Goal: Task Accomplishment & Management: Use online tool/utility

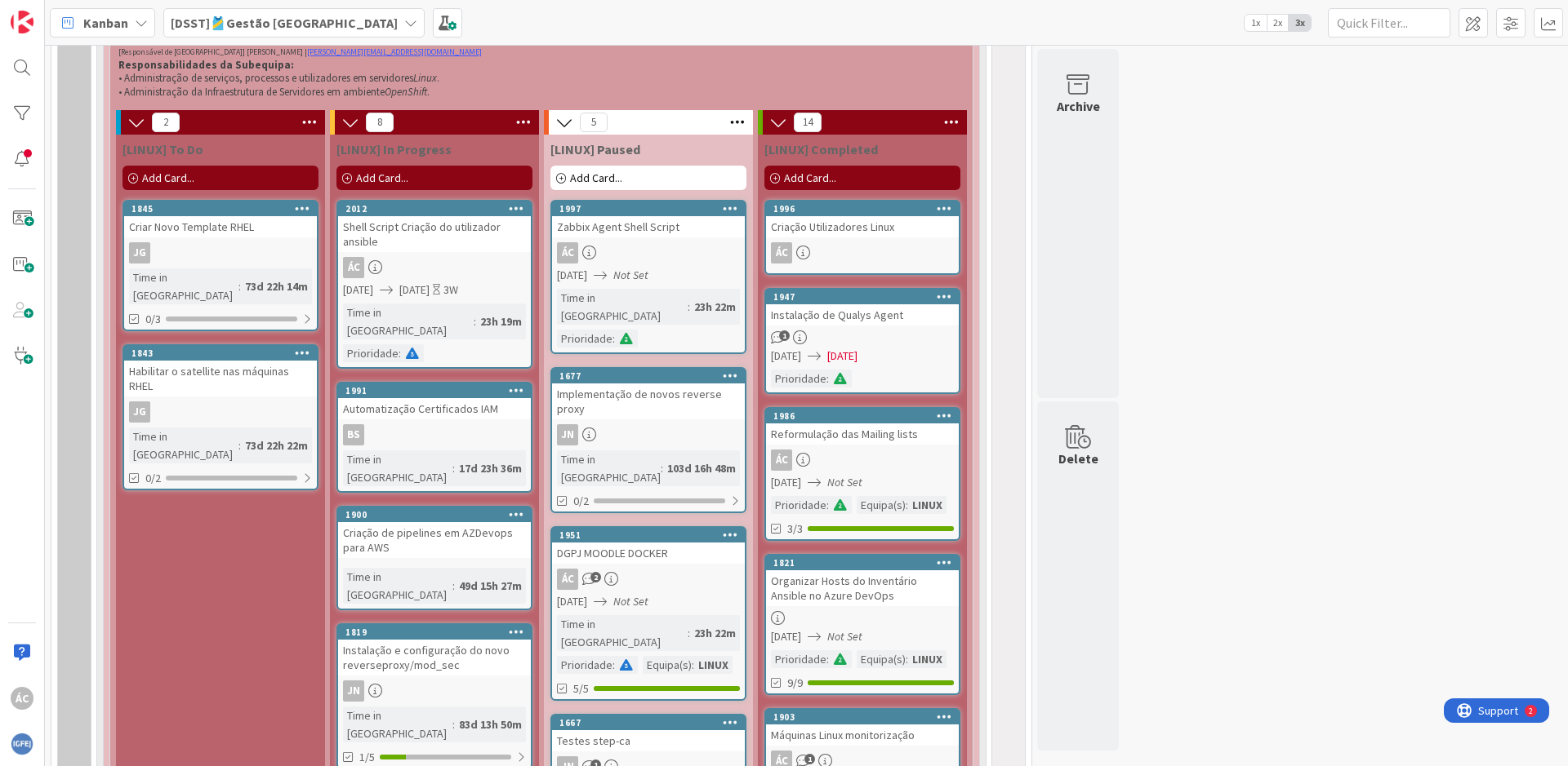
scroll to position [980, 0]
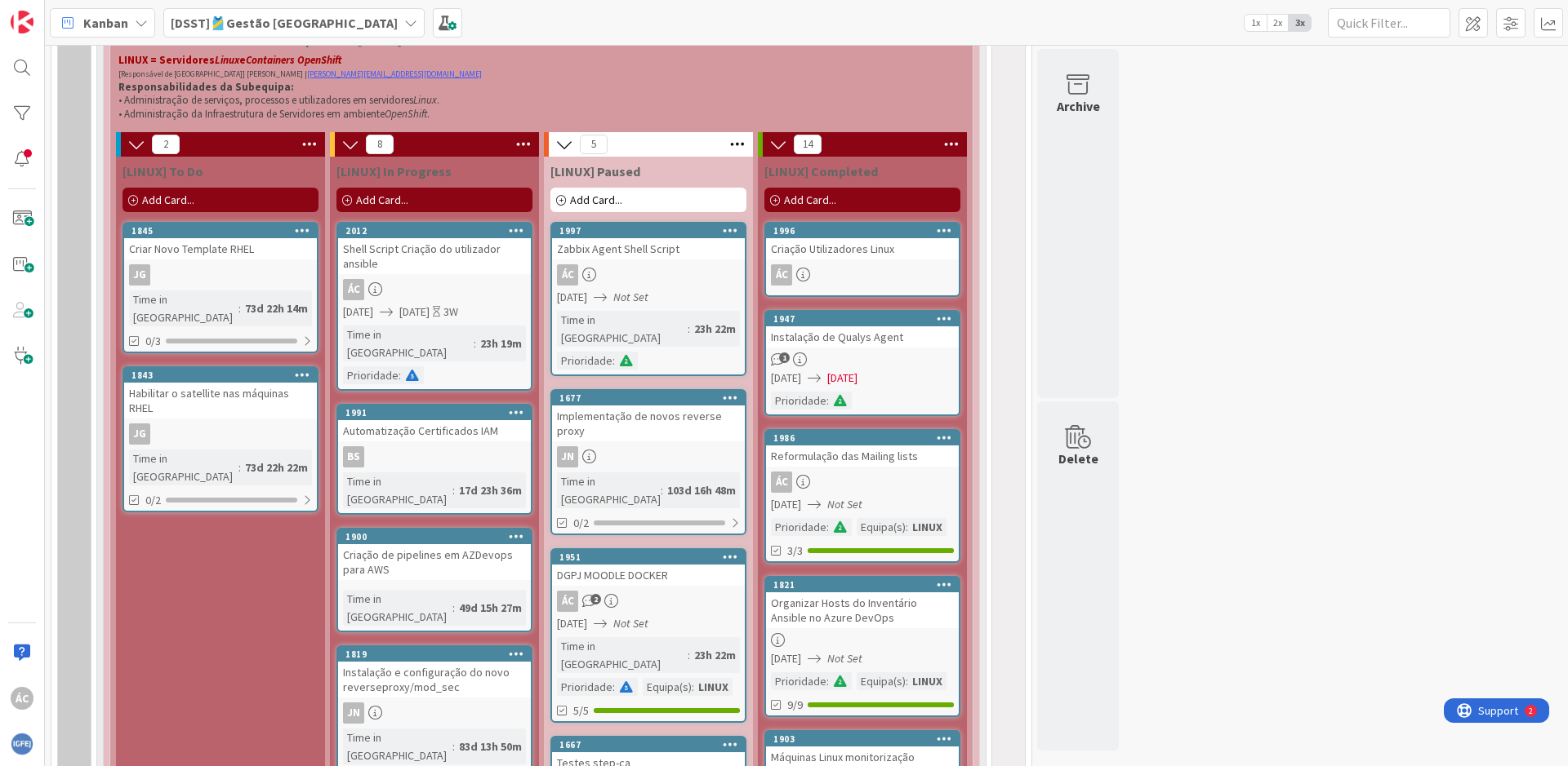
click at [378, 286] on icon at bounding box center [375, 289] width 14 height 14
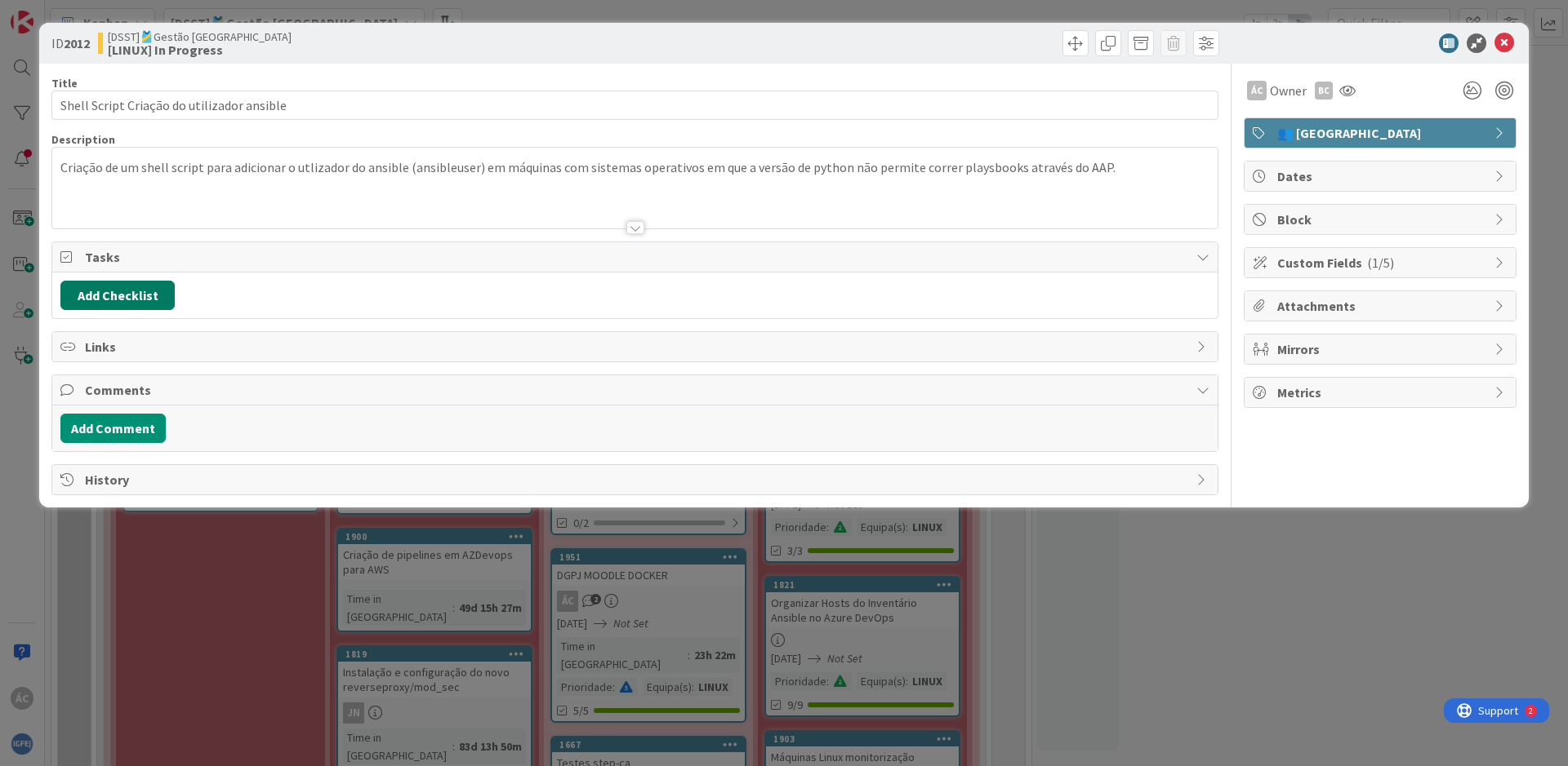
click at [104, 294] on button "Add Checklist" at bounding box center [117, 295] width 115 height 30
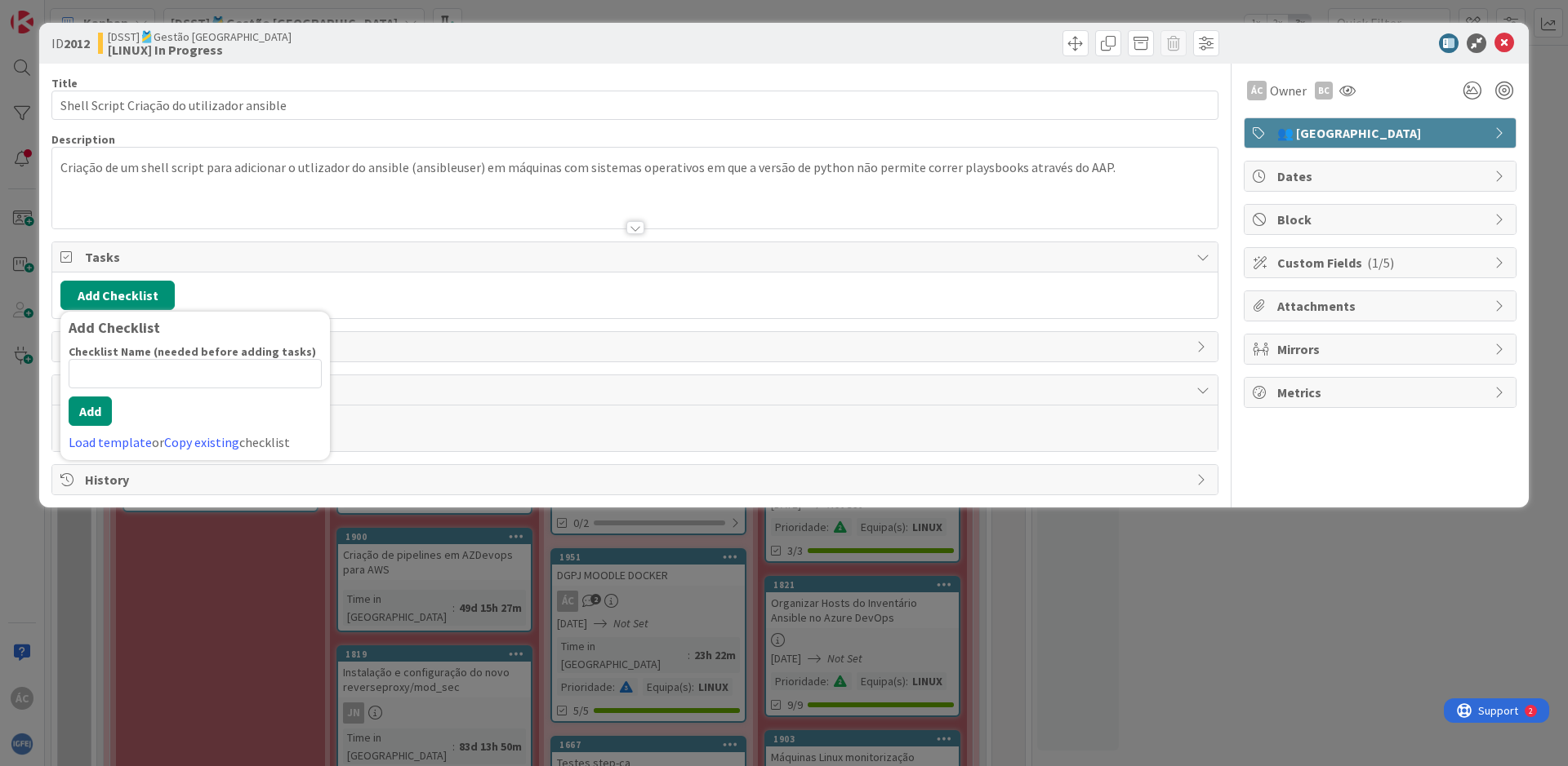
click at [450, 316] on div "Add Checklist Add Checklist Checklist Name (needed before adding tasks) 0 / 64 …" at bounding box center [635, 295] width 1165 height 46
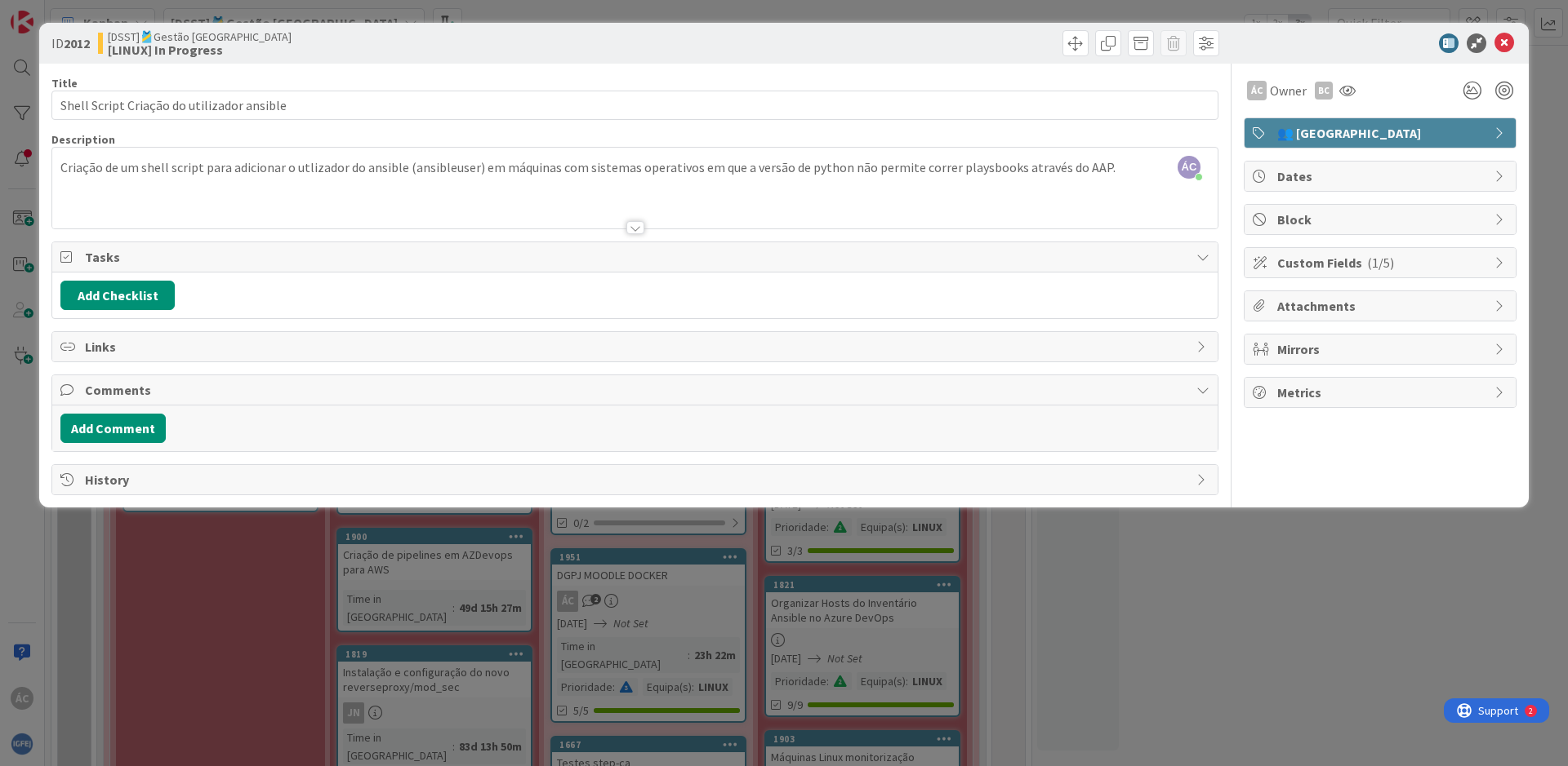
click at [1203, 387] on icon at bounding box center [1202, 390] width 13 height 13
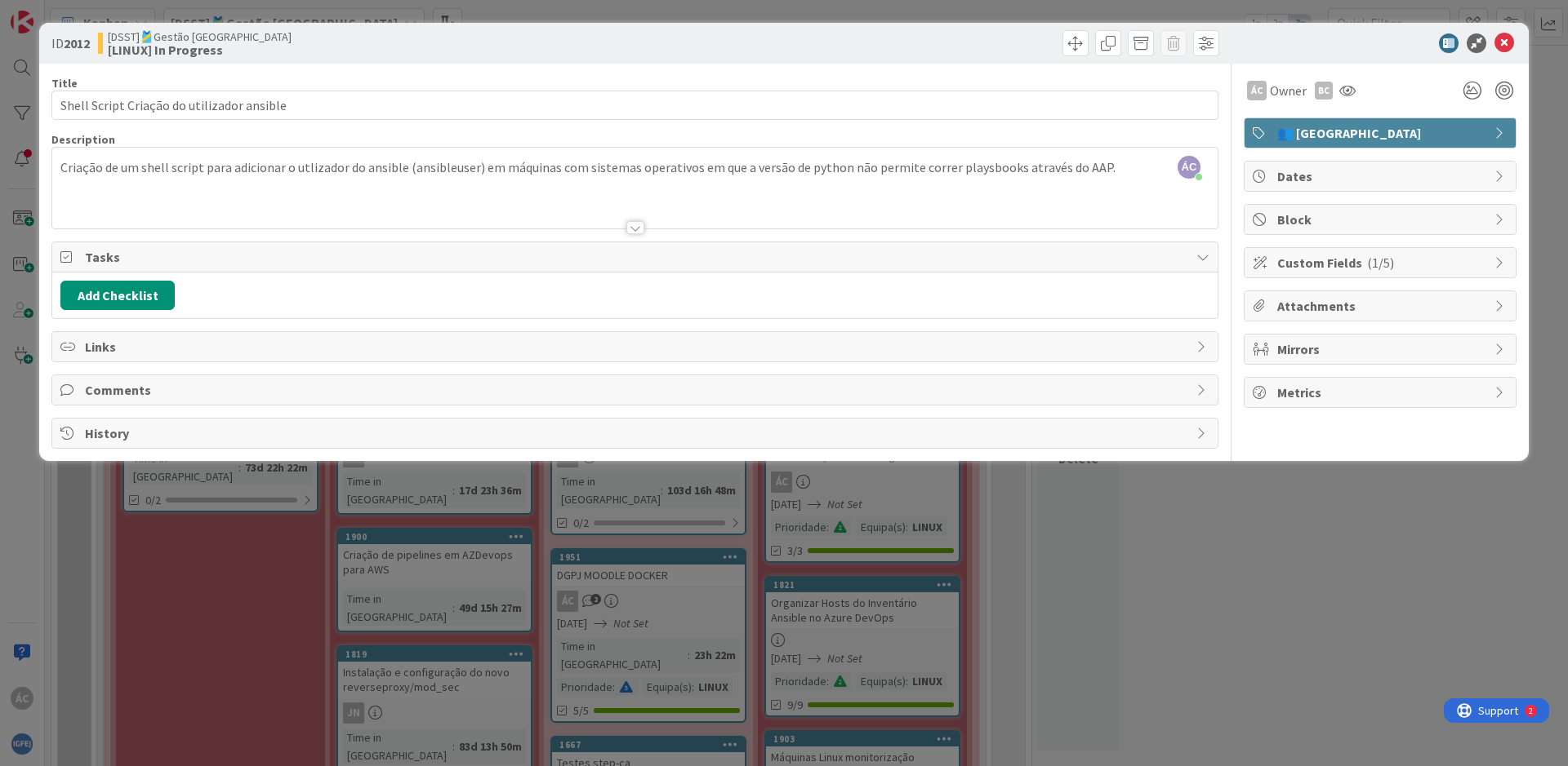
click at [1203, 387] on icon at bounding box center [1202, 390] width 13 height 13
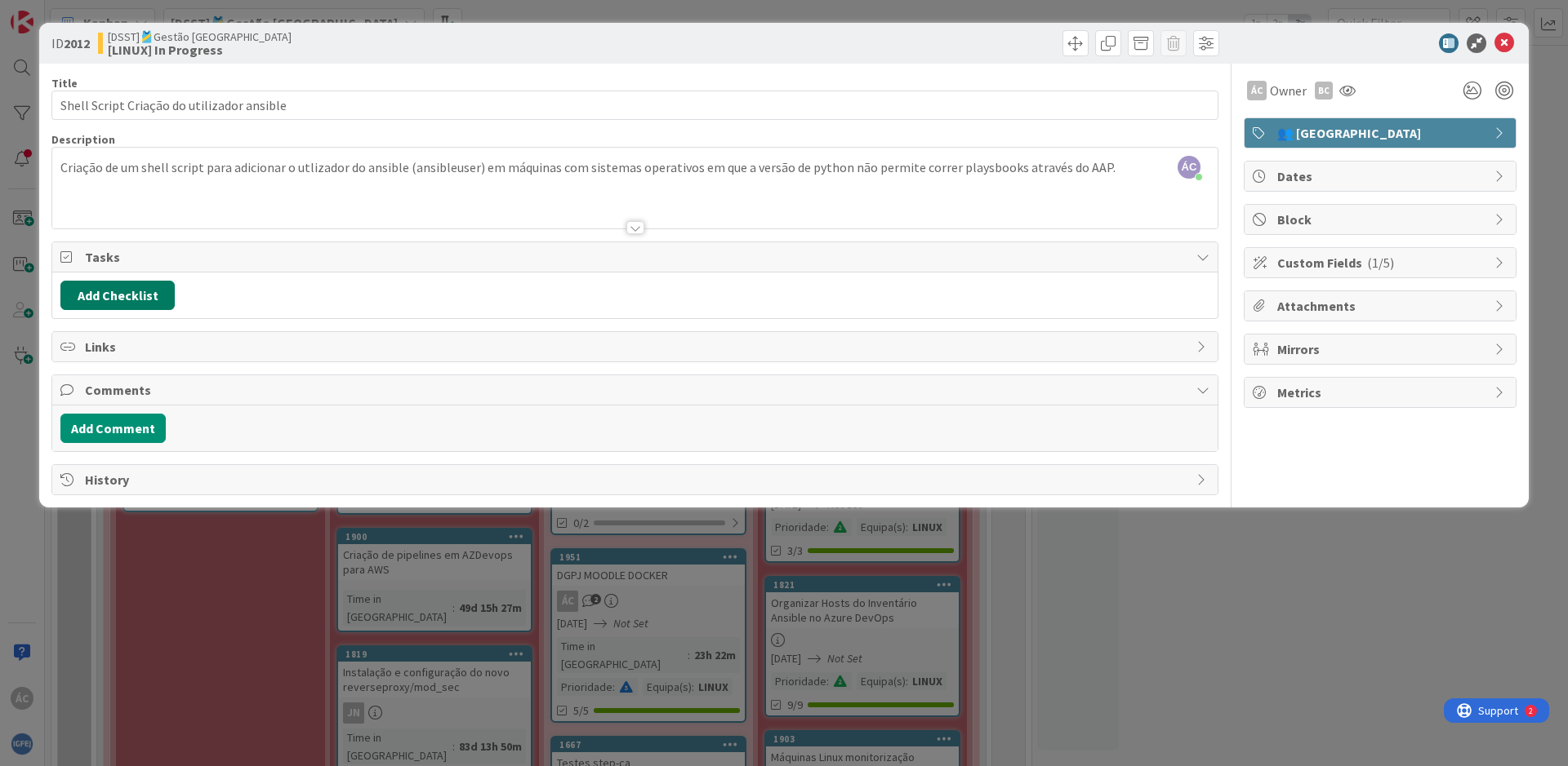
click at [169, 301] on button "Add Checklist" at bounding box center [117, 295] width 115 height 30
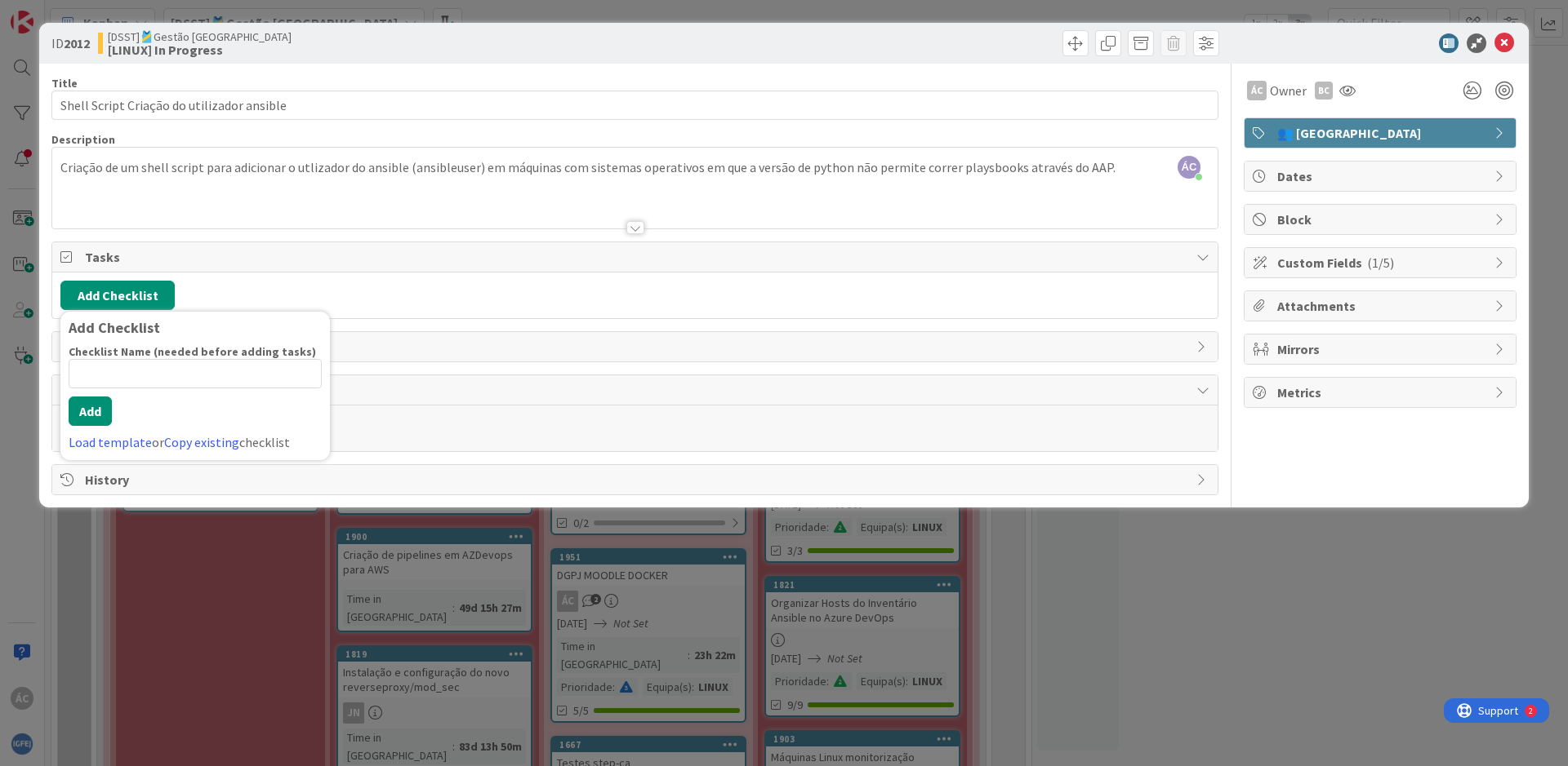
click at [482, 258] on span "Tasks" at bounding box center [636, 257] width 1103 height 20
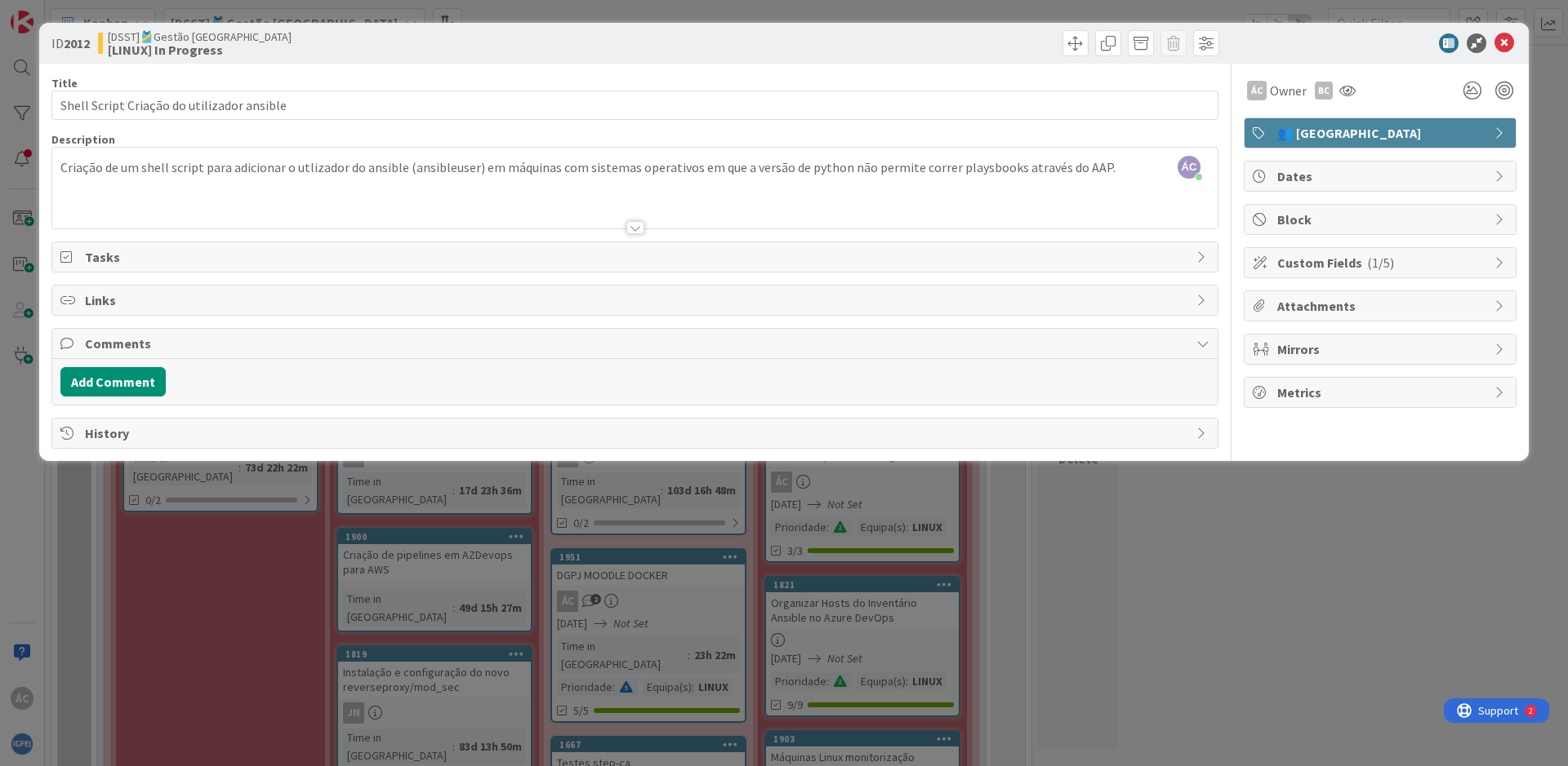
click at [1211, 258] on div "Tasks" at bounding box center [635, 257] width 1165 height 30
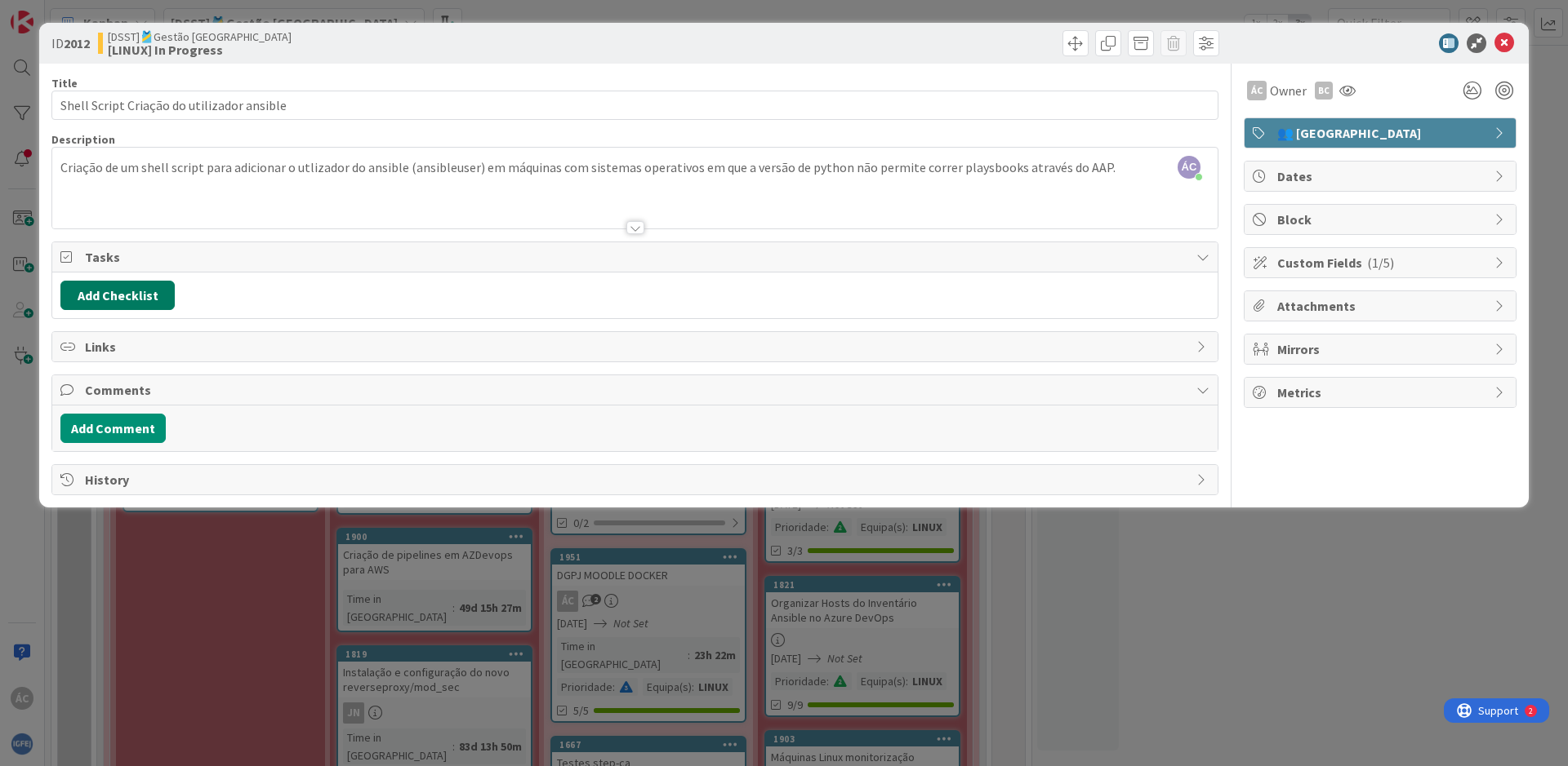
click at [139, 300] on button "Add Checklist" at bounding box center [117, 295] width 115 height 30
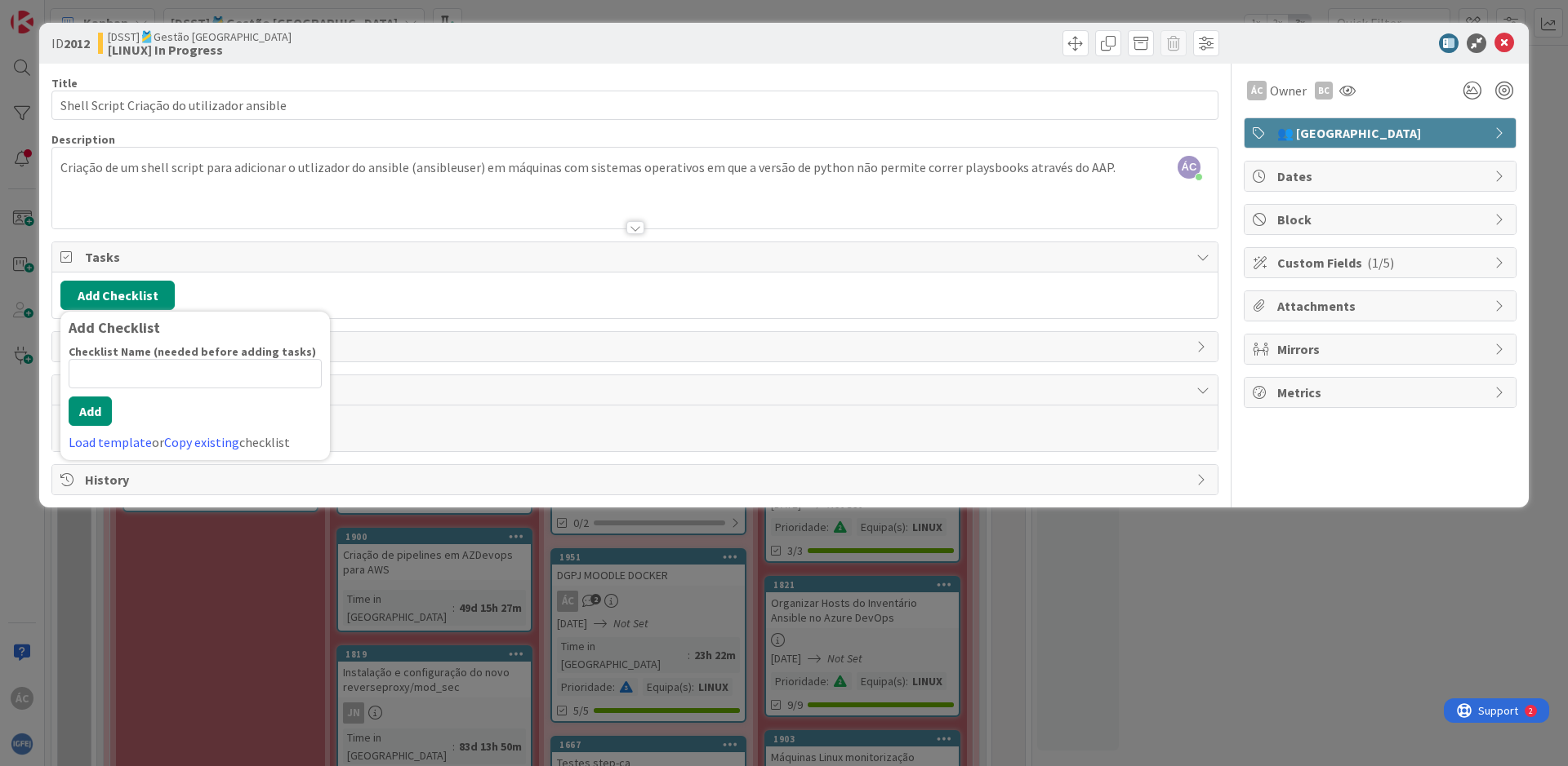
drag, startPoint x: 169, startPoint y: 374, endPoint x: 182, endPoint y: 377, distance: 13.3
click at [169, 374] on input at bounding box center [195, 374] width 253 height 30
type input "Shell script"
click at [94, 431] on div "Checklist Name (needed before adding tasks) 12 / 64 Shell script Add Load templ…" at bounding box center [195, 398] width 253 height 107
click at [85, 414] on button "Add" at bounding box center [90, 411] width 43 height 30
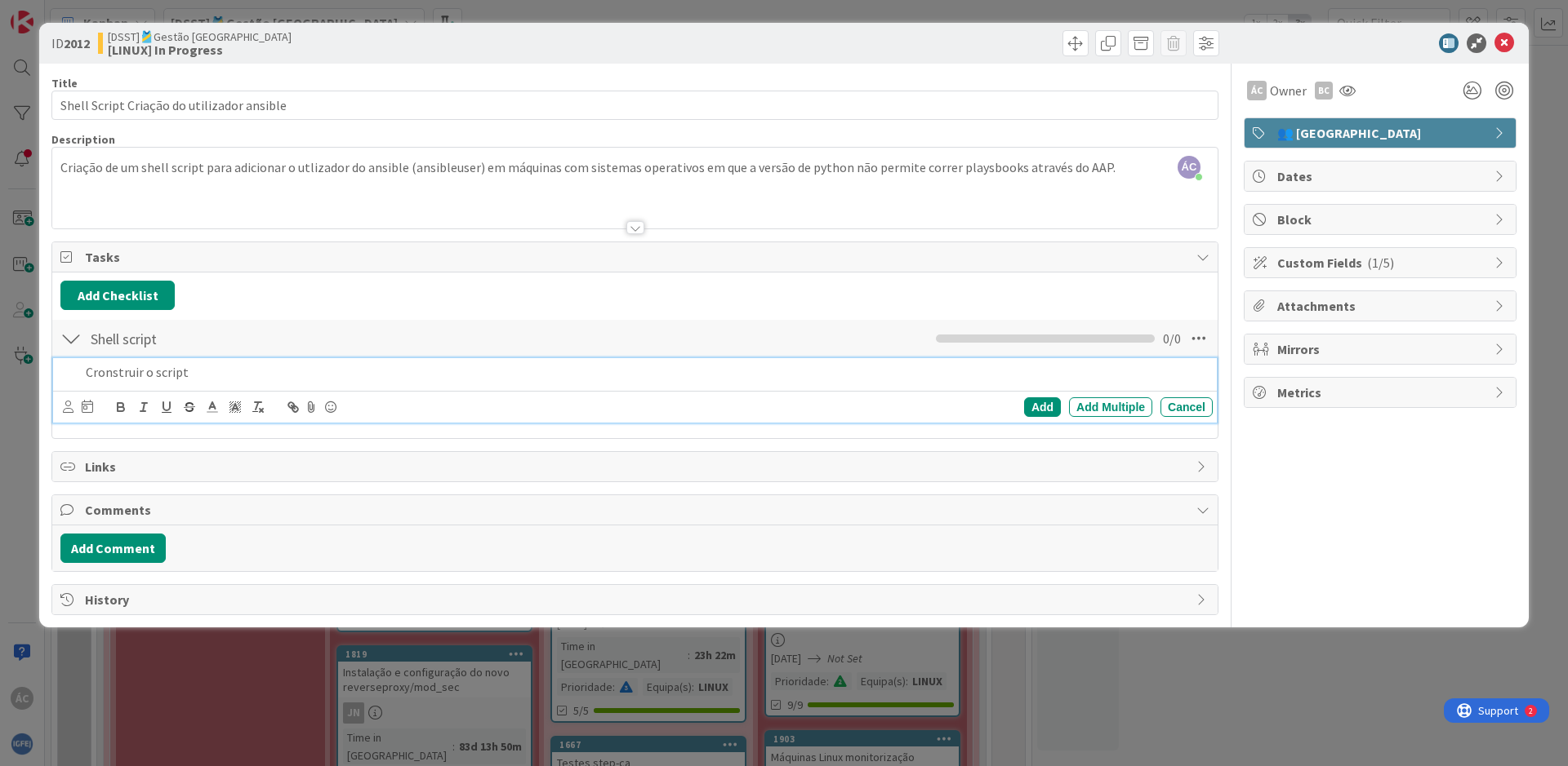
click at [110, 372] on p "Cronstruir o script" at bounding box center [645, 373] width 1120 height 19
drag, startPoint x: 227, startPoint y: 373, endPoint x: 87, endPoint y: 372, distance: 140.0
click at [87, 372] on p "Cronstruir o script" at bounding box center [645, 373] width 1120 height 19
click at [1190, 410] on div "Cancel" at bounding box center [1186, 408] width 52 height 20
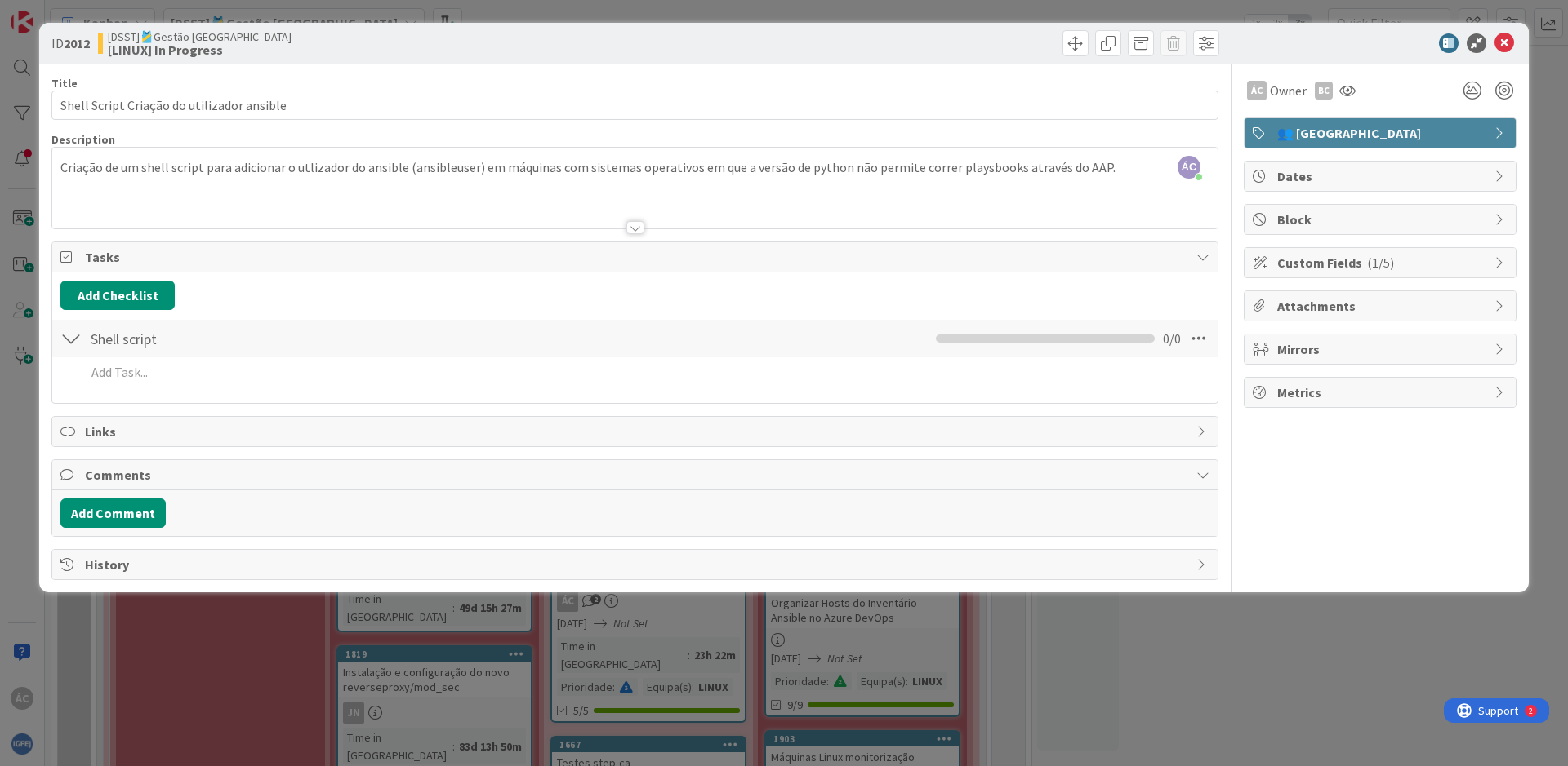
click at [77, 336] on div at bounding box center [71, 338] width 22 height 30
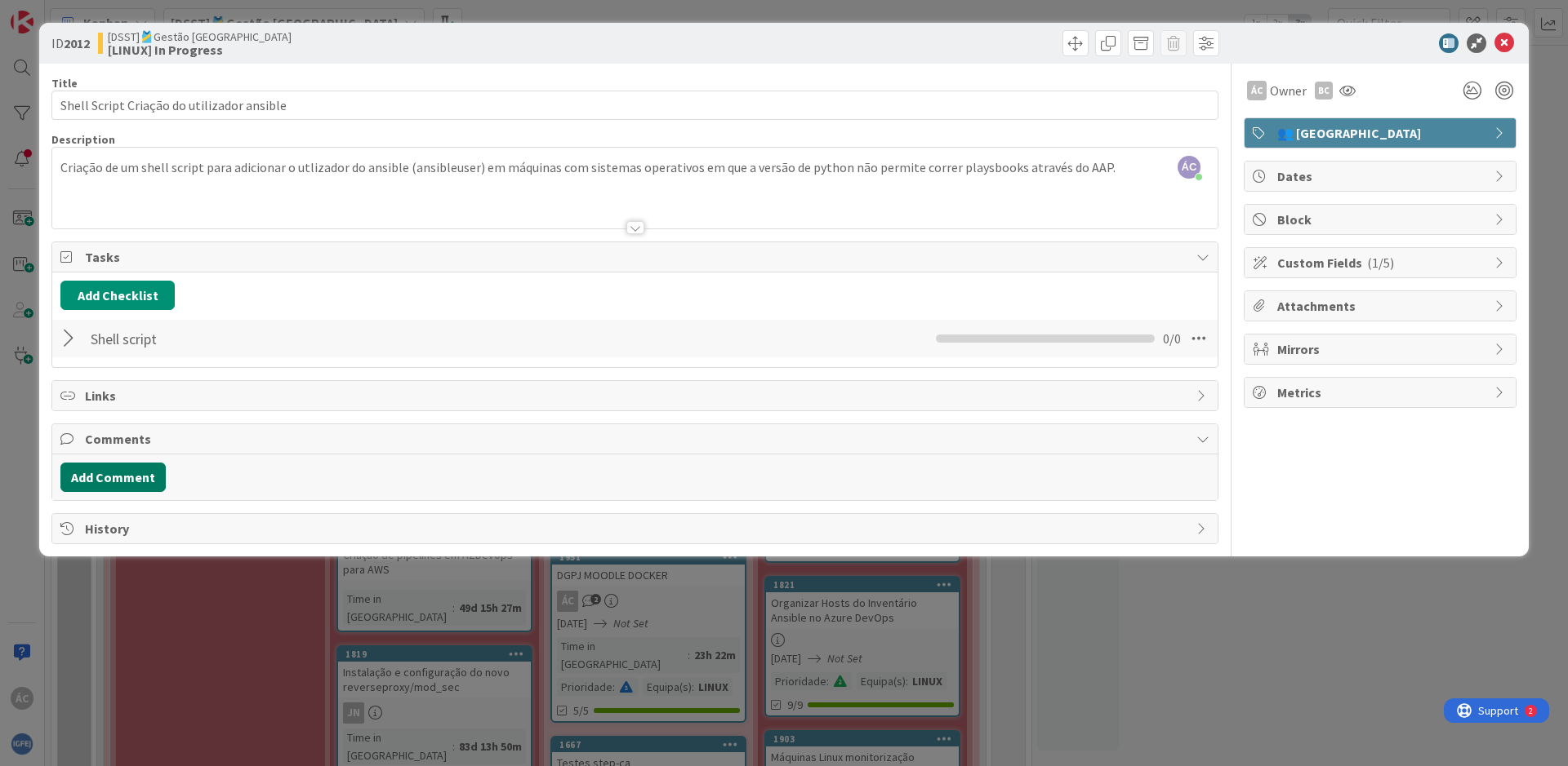
click at [97, 463] on button "Add Comment" at bounding box center [113, 477] width 106 height 30
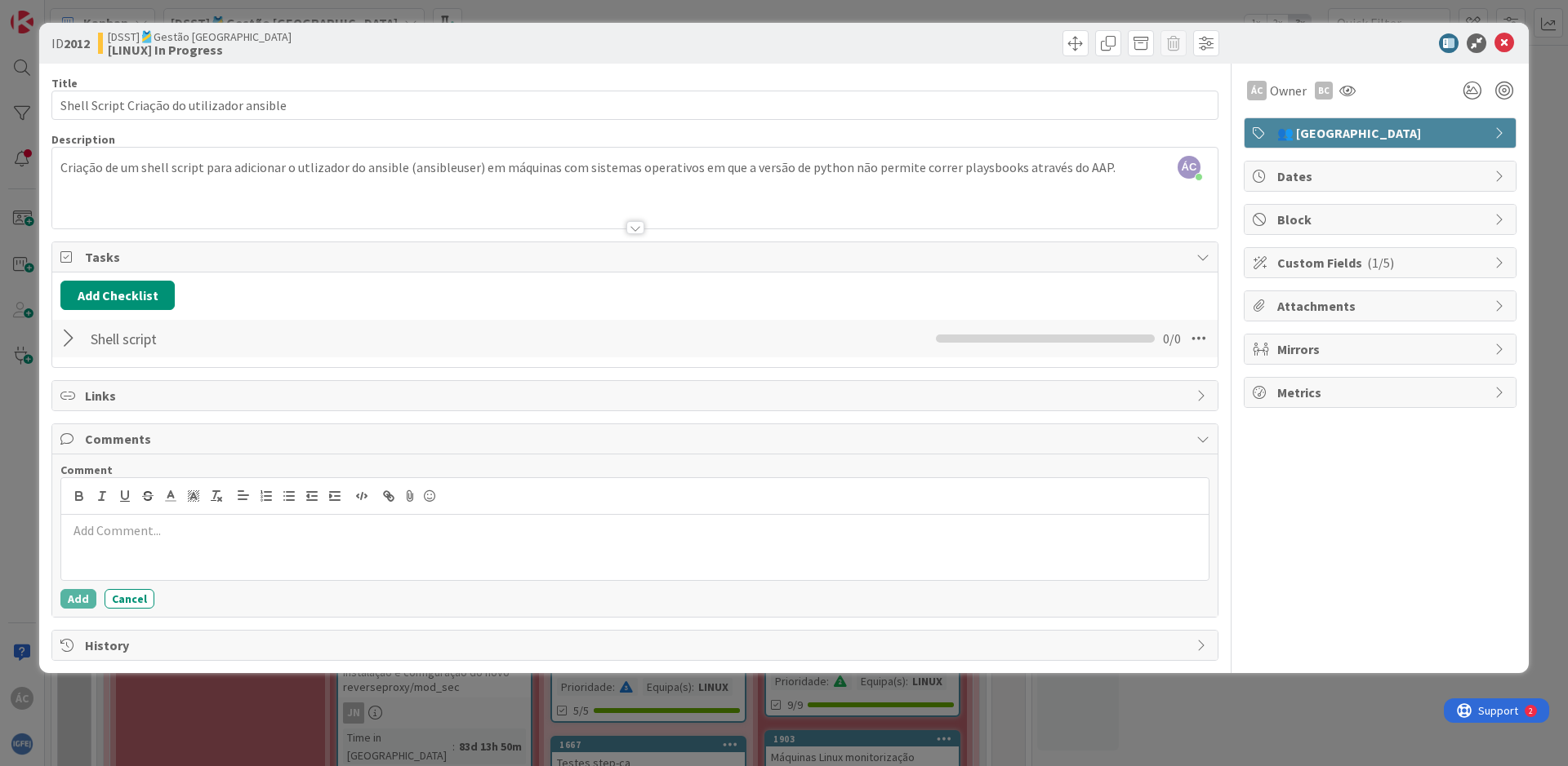
click at [186, 532] on p at bounding box center [635, 531] width 1135 height 19
click at [190, 581] on div "Comment Script construido e testado Add Cancel" at bounding box center [635, 536] width 1149 height 146
click at [229, 539] on p "Script construido e testado" at bounding box center [635, 531] width 1135 height 19
click at [441, 531] on p "Script construido e testado" at bounding box center [635, 531] width 1135 height 19
click at [74, 529] on p "Script construido e testado em 3 máquinas" at bounding box center [635, 531] width 1135 height 19
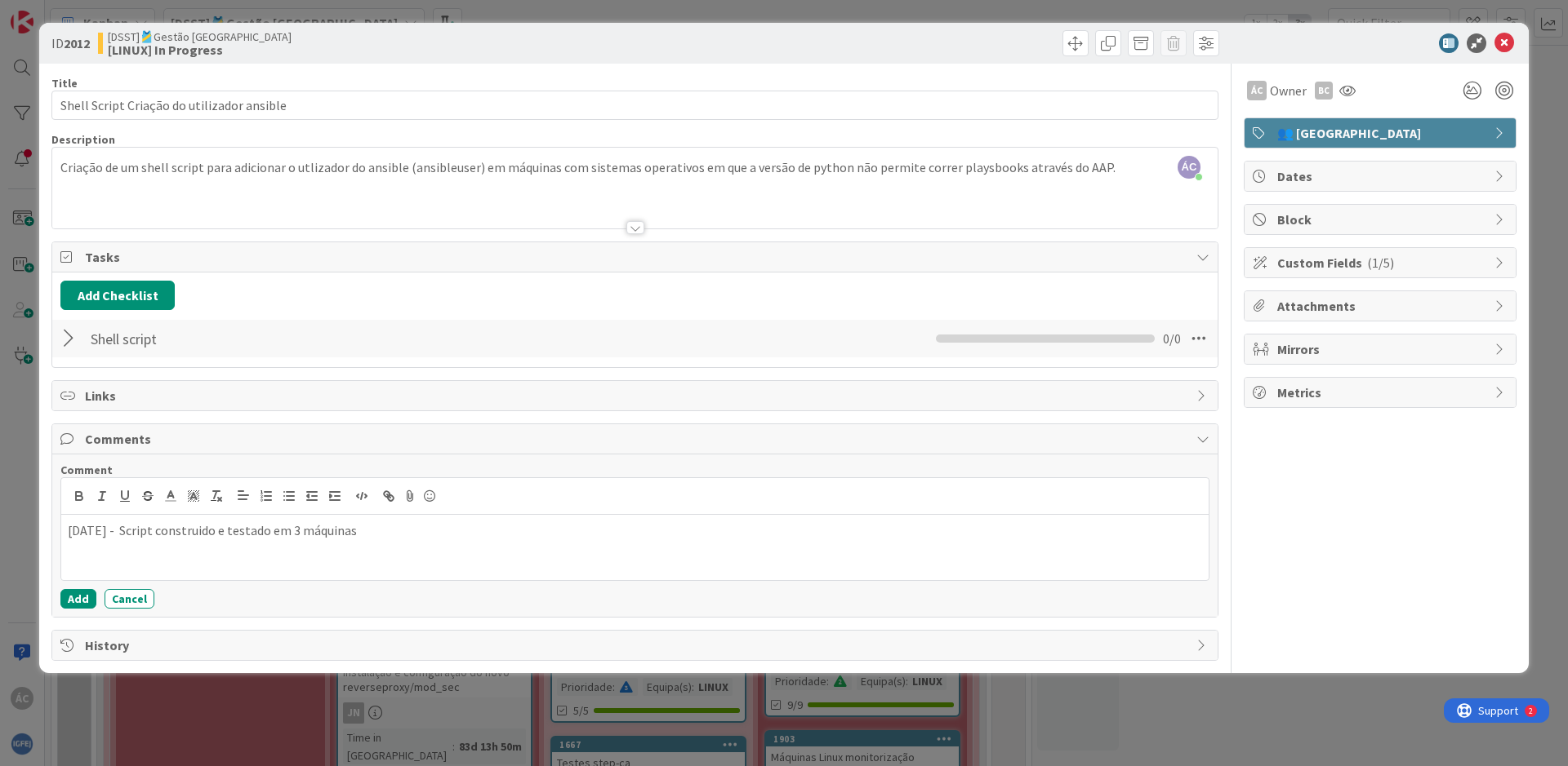
drag, startPoint x: 382, startPoint y: 539, endPoint x: 398, endPoint y: 540, distance: 16.0
click at [385, 539] on p "[DATE] - Script construido e testado em 3 máquinas" at bounding box center [635, 531] width 1135 height 19
click at [78, 604] on button "Add" at bounding box center [79, 599] width 36 height 20
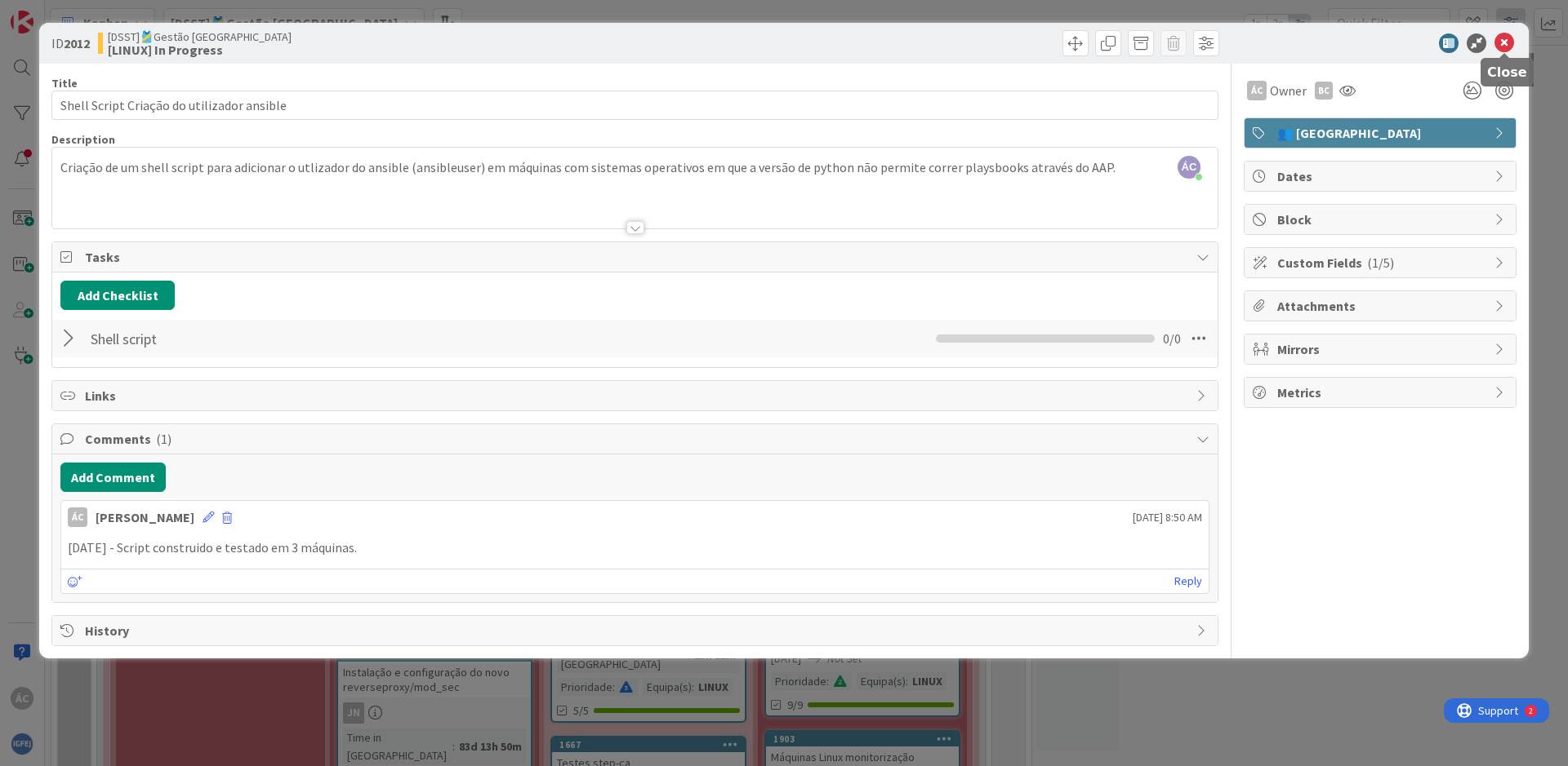
click at [1506, 36] on icon at bounding box center [1504, 43] width 20 height 20
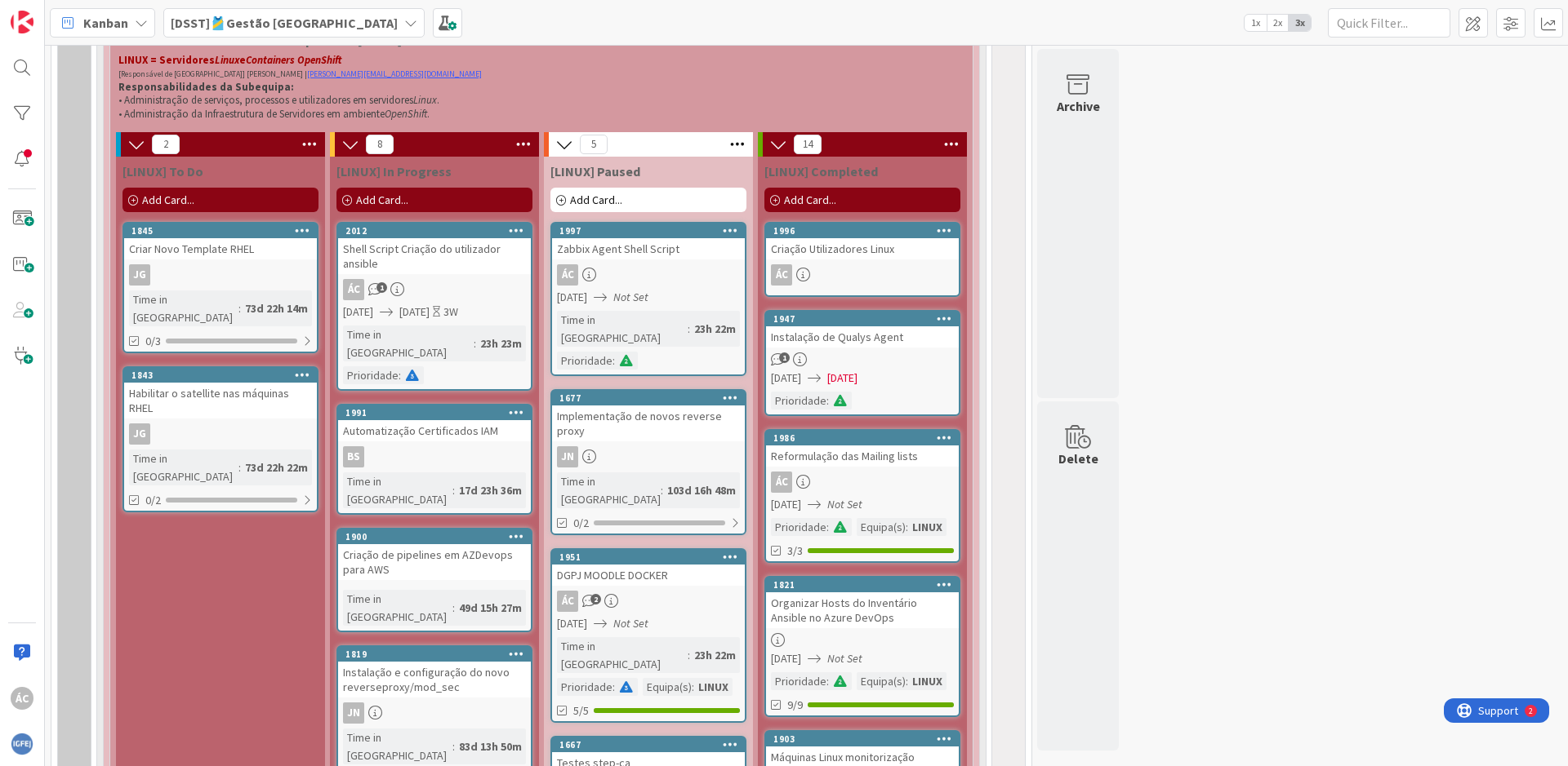
click at [442, 281] on div "ÁC 1" at bounding box center [434, 290] width 192 height 22
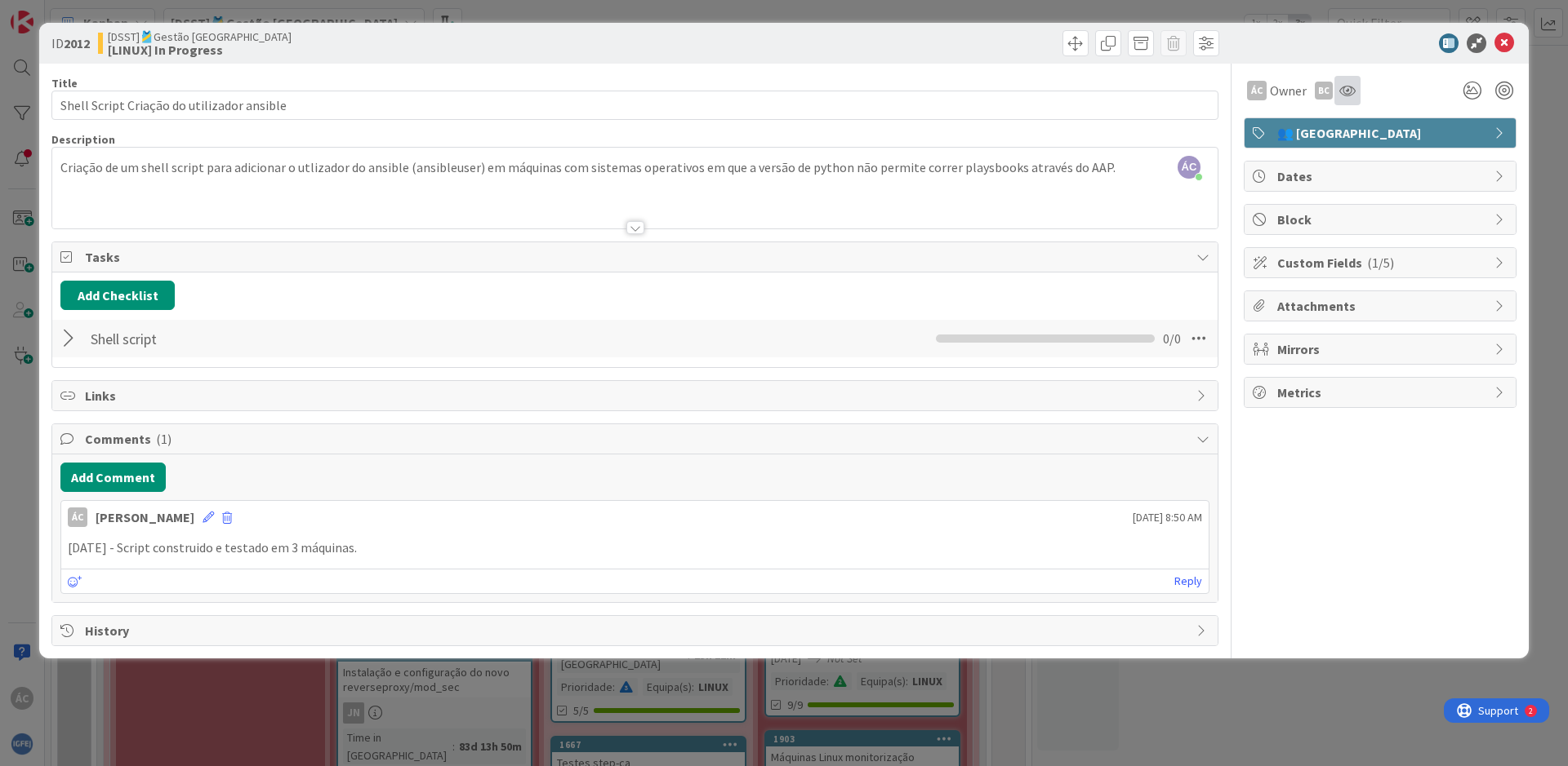
click at [1355, 90] on div at bounding box center [1347, 90] width 26 height 30
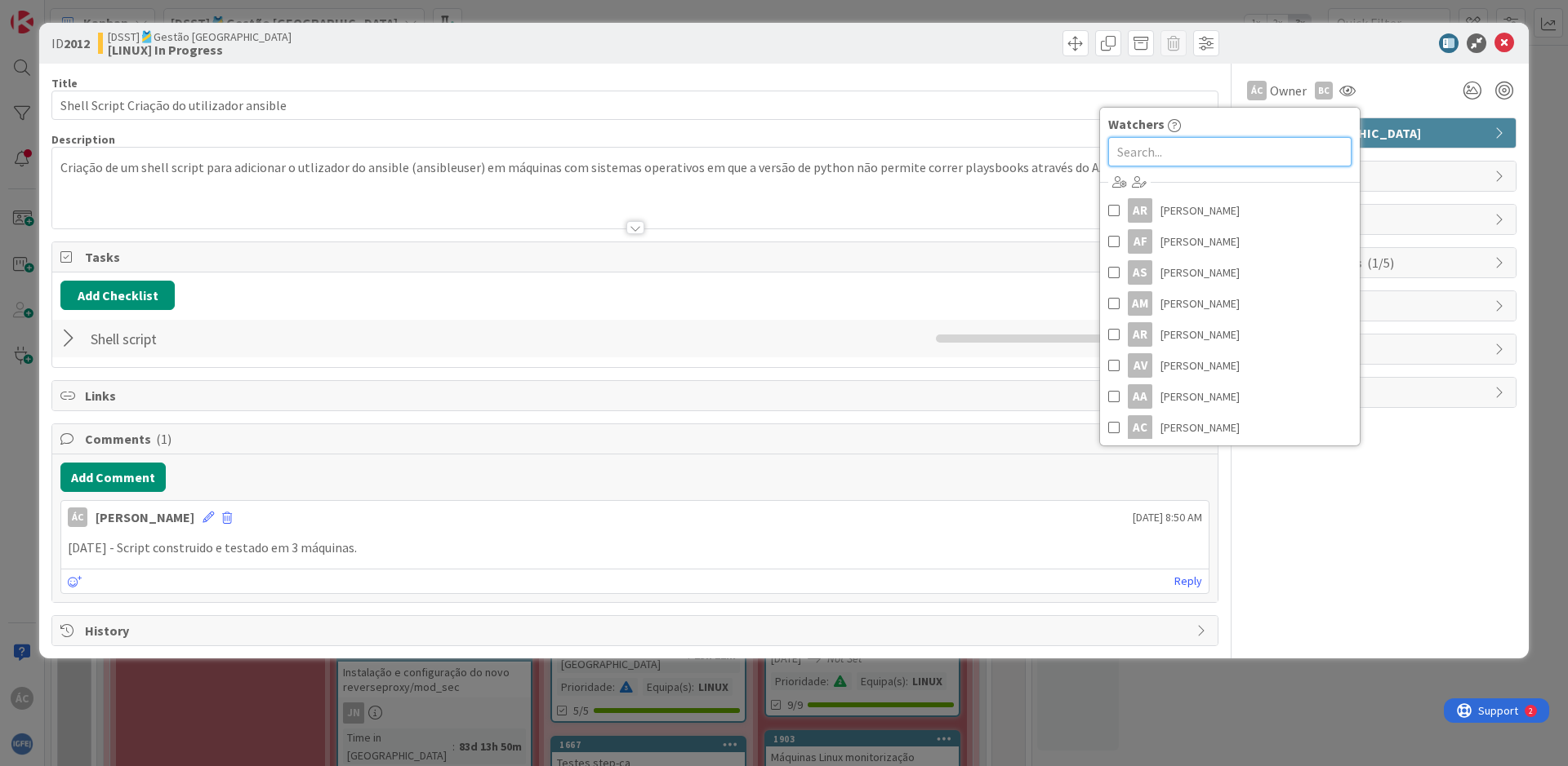
click at [1229, 144] on input "text" at bounding box center [1230, 152] width 244 height 30
click at [1390, 97] on div "ÁC Owner BC Watchers AR [PERSON_NAME] AF [PERSON_NAME] AS [PERSON_NAME] AM [PER…" at bounding box center [1380, 90] width 273 height 30
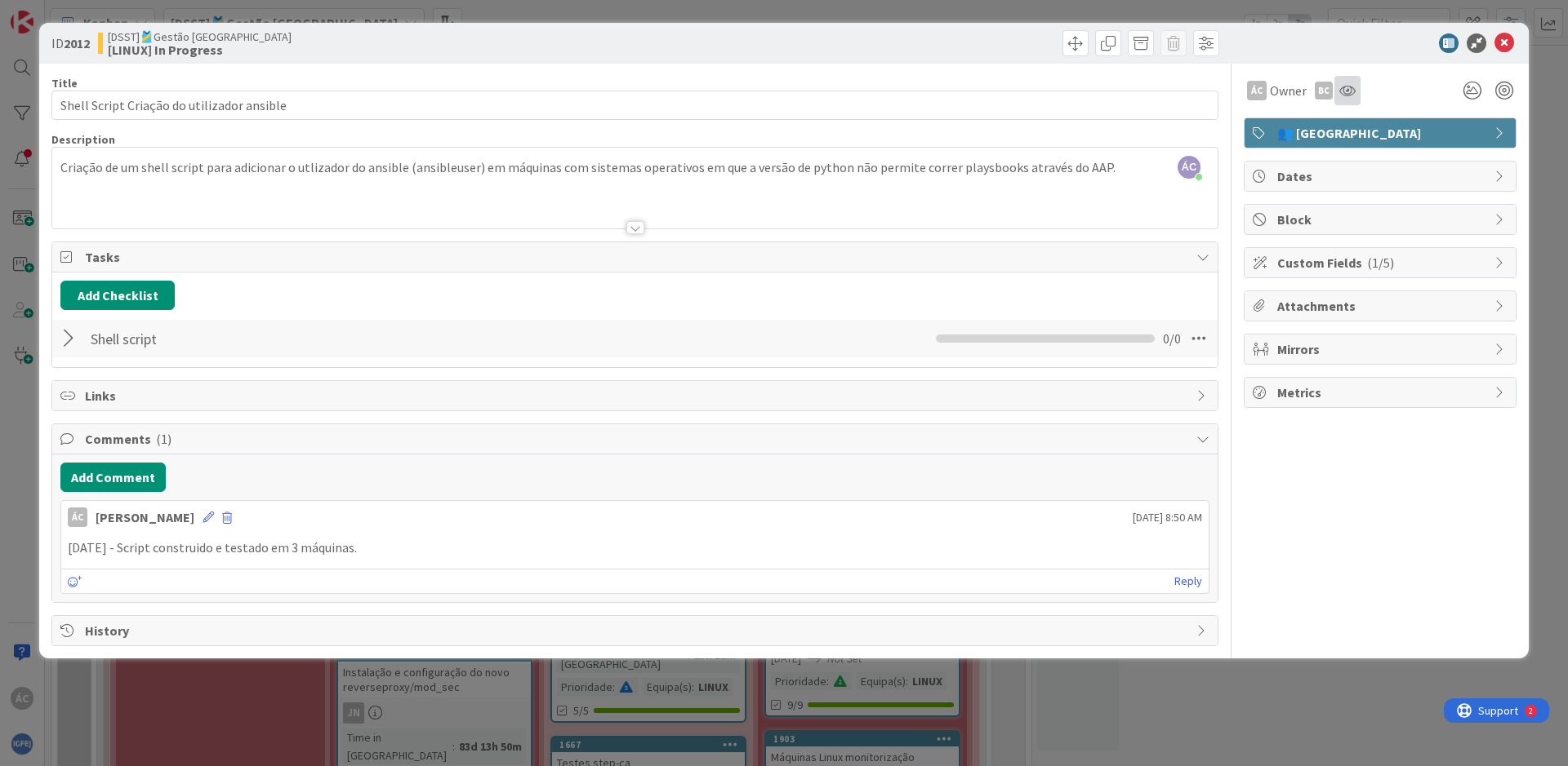
click at [1351, 100] on div at bounding box center [1347, 90] width 26 height 30
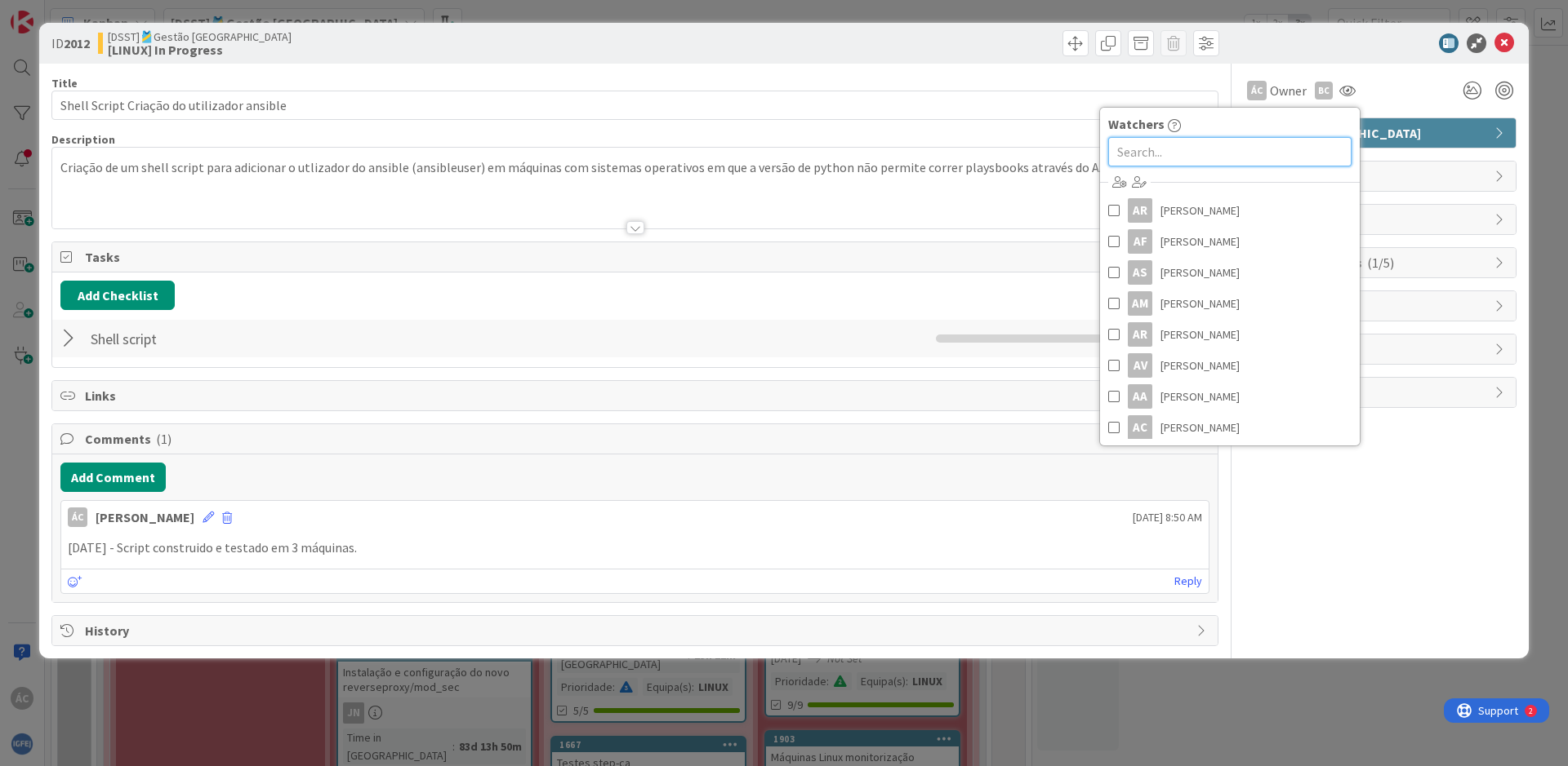
click at [1267, 144] on input "text" at bounding box center [1230, 152] width 244 height 30
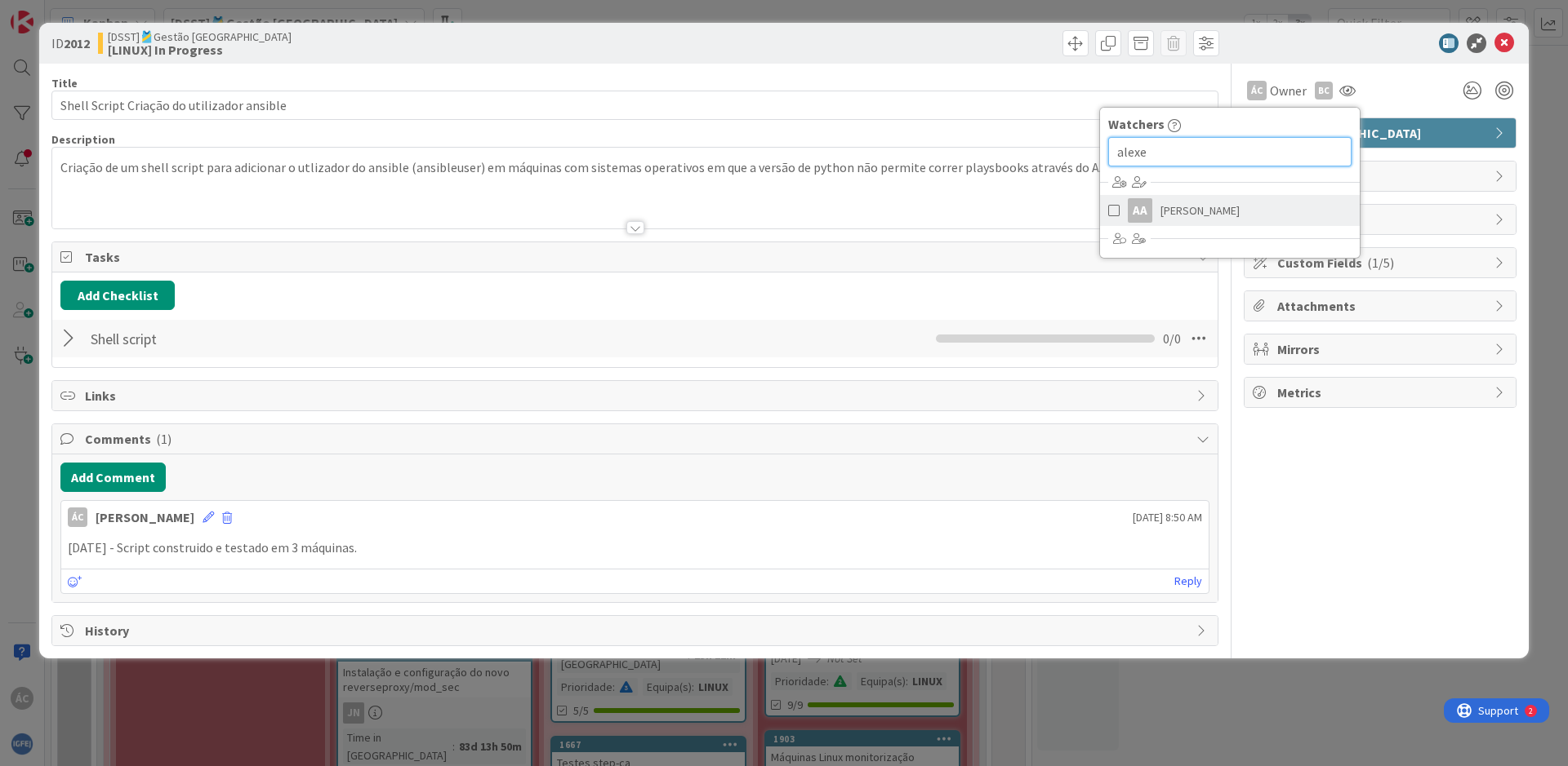
type input "alexe"
click at [1113, 217] on span at bounding box center [1114, 210] width 12 height 24
click at [1306, 551] on div "ÁC Owner BC AA Watchers [PERSON_NAME] 👥 [GEOGRAPHIC_DATA] Dates Block Custom Fi…" at bounding box center [1380, 355] width 273 height 583
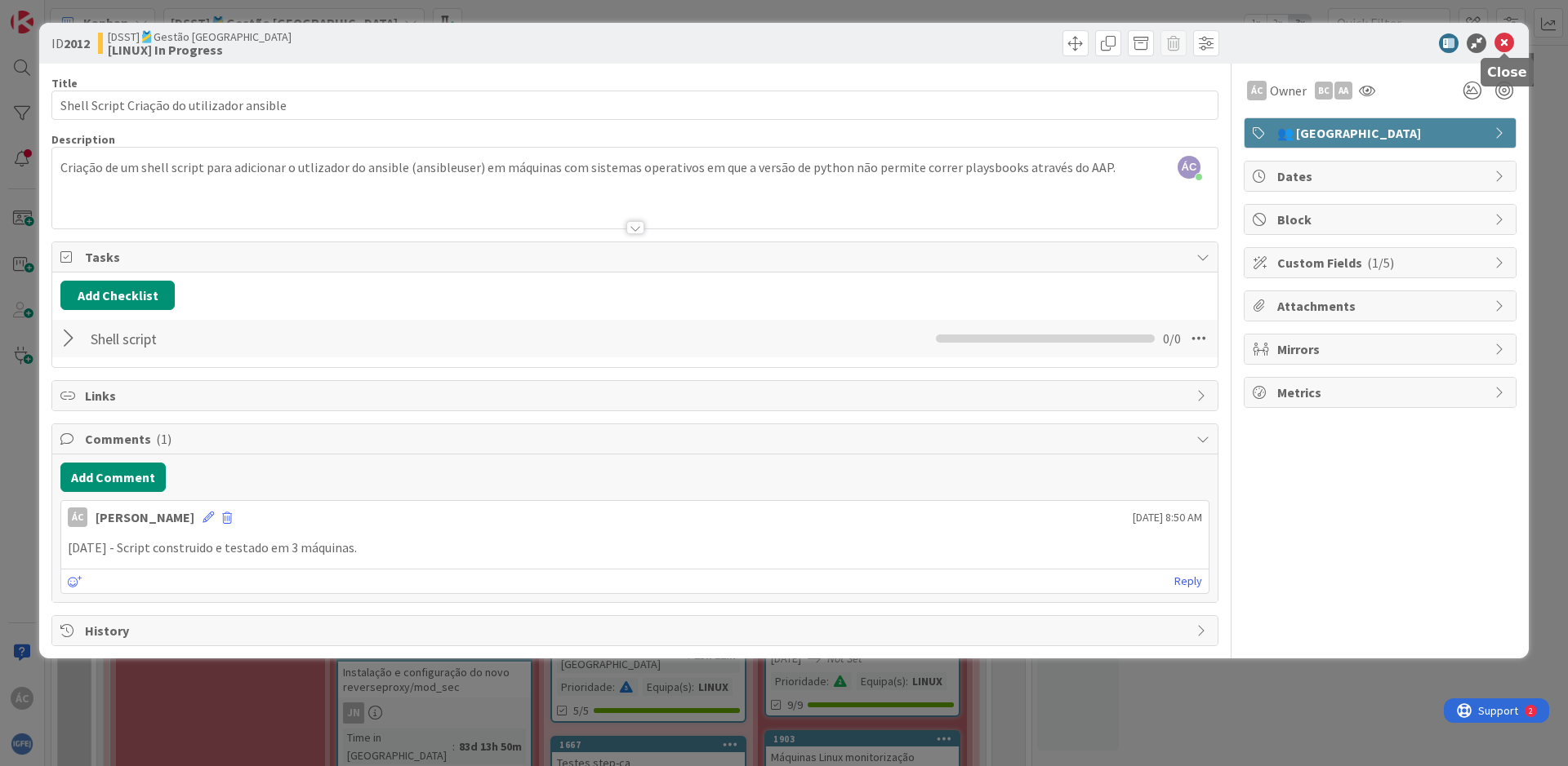
click at [1502, 40] on icon at bounding box center [1504, 43] width 20 height 20
